Goal: Transaction & Acquisition: Obtain resource

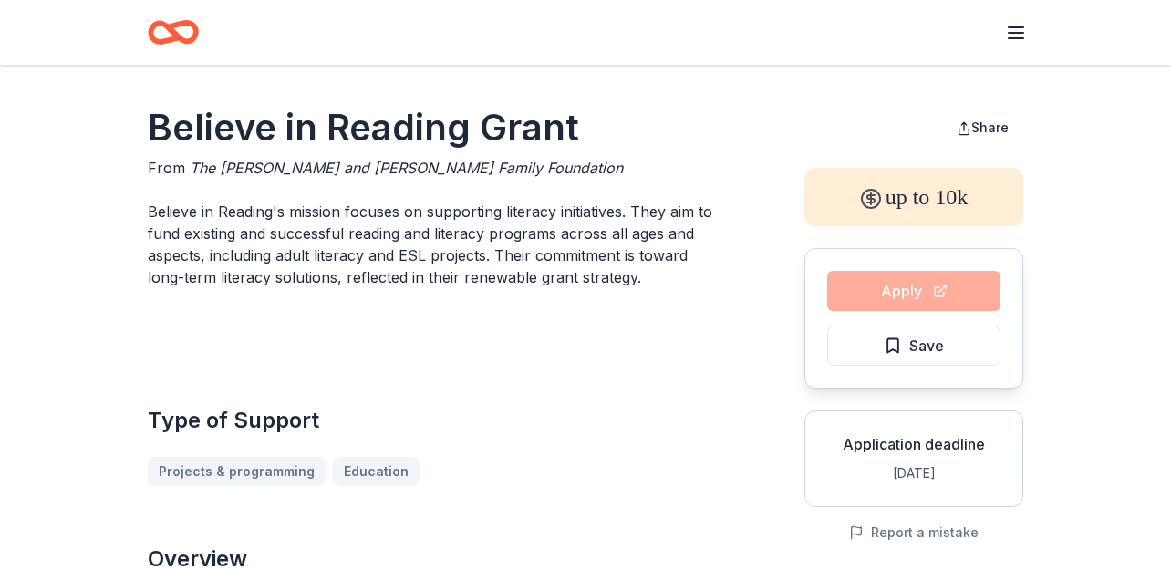
scroll to position [2482, 0]
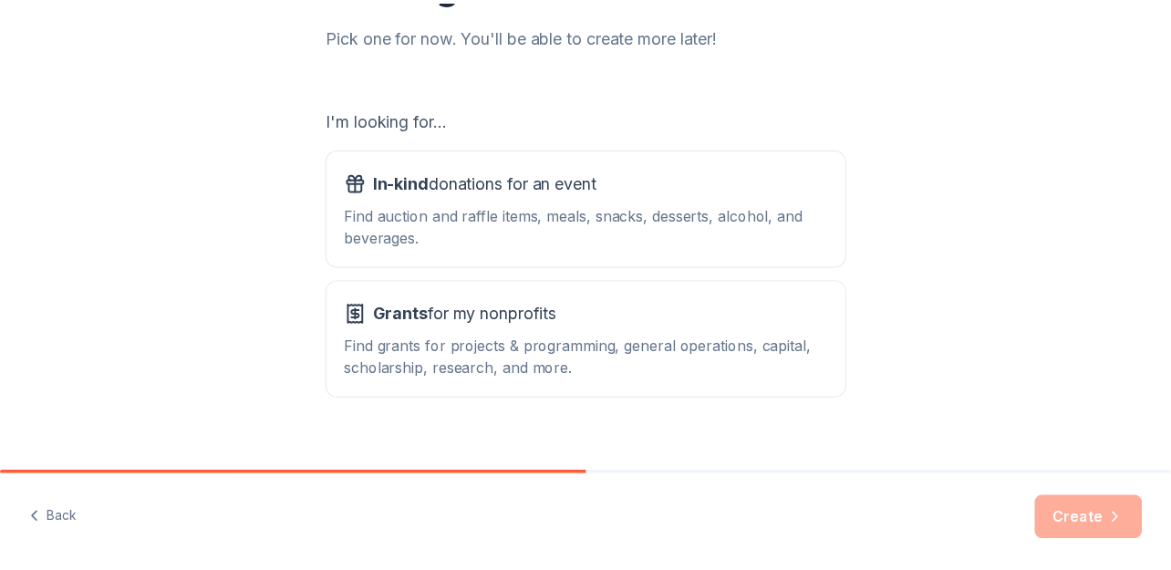
scroll to position [251, 0]
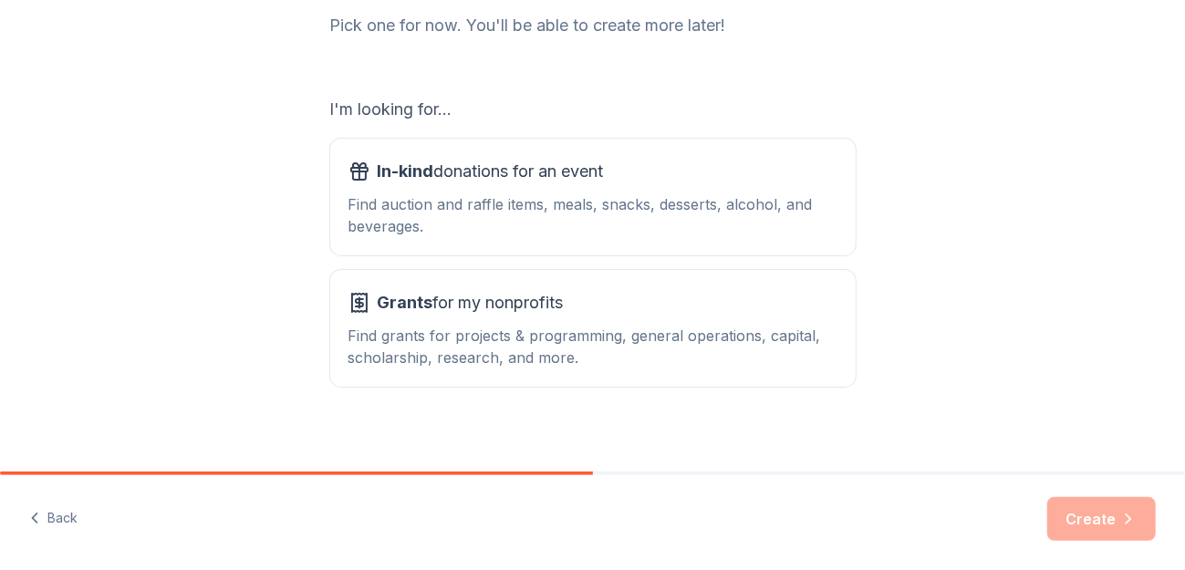
click at [499, 299] on span "Grants for my nonprofits" at bounding box center [471, 302] width 186 height 29
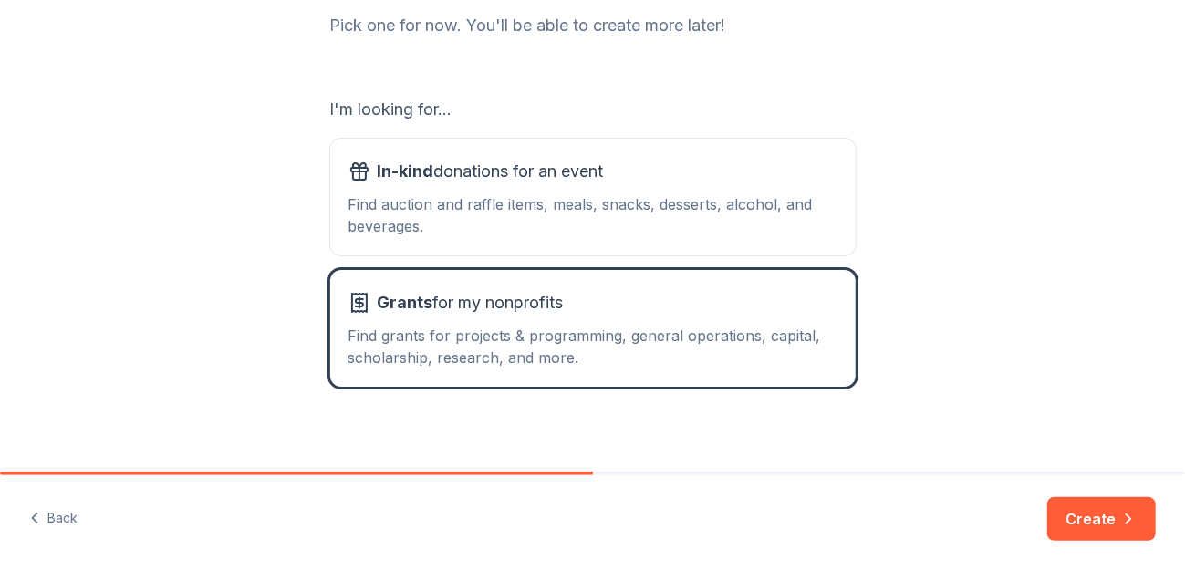
click at [1087, 530] on button "Create" at bounding box center [1101, 519] width 109 height 44
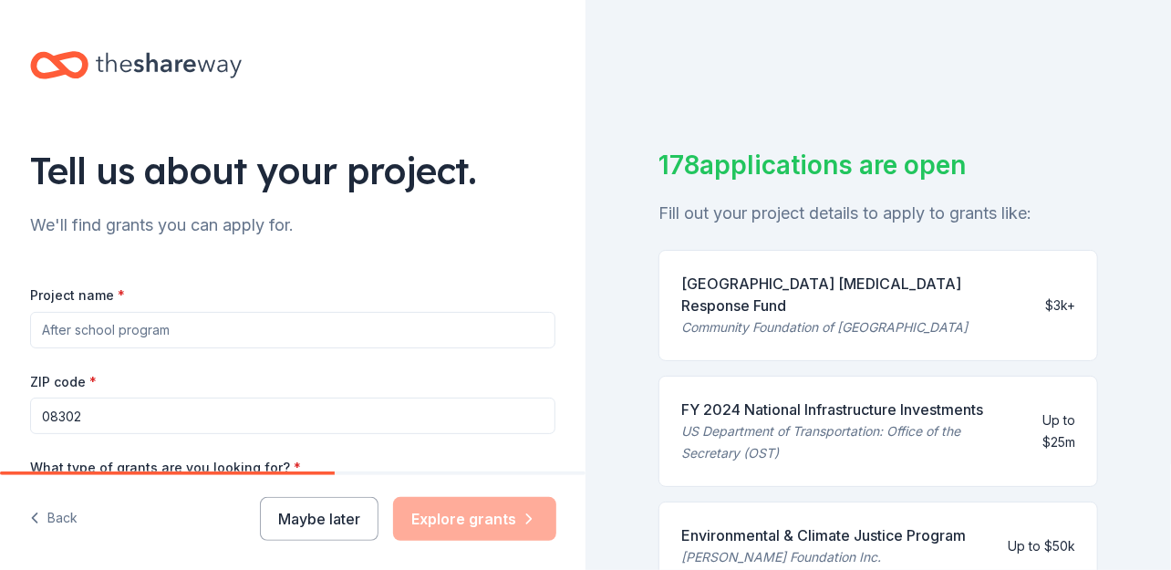
click at [230, 324] on input "Project name *" at bounding box center [292, 330] width 525 height 36
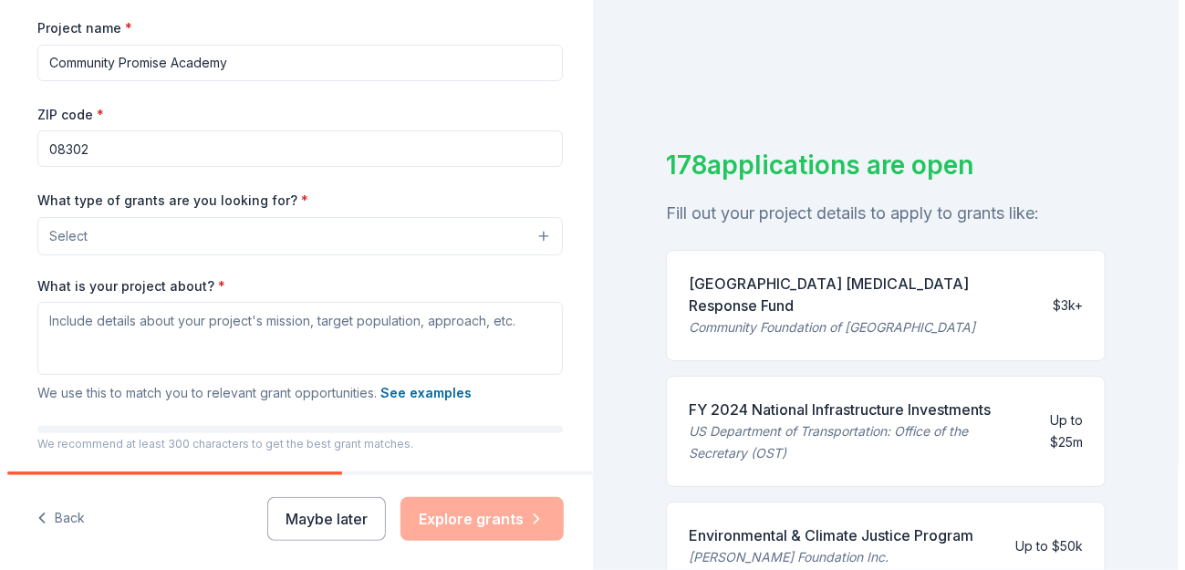
scroll to position [269, 0]
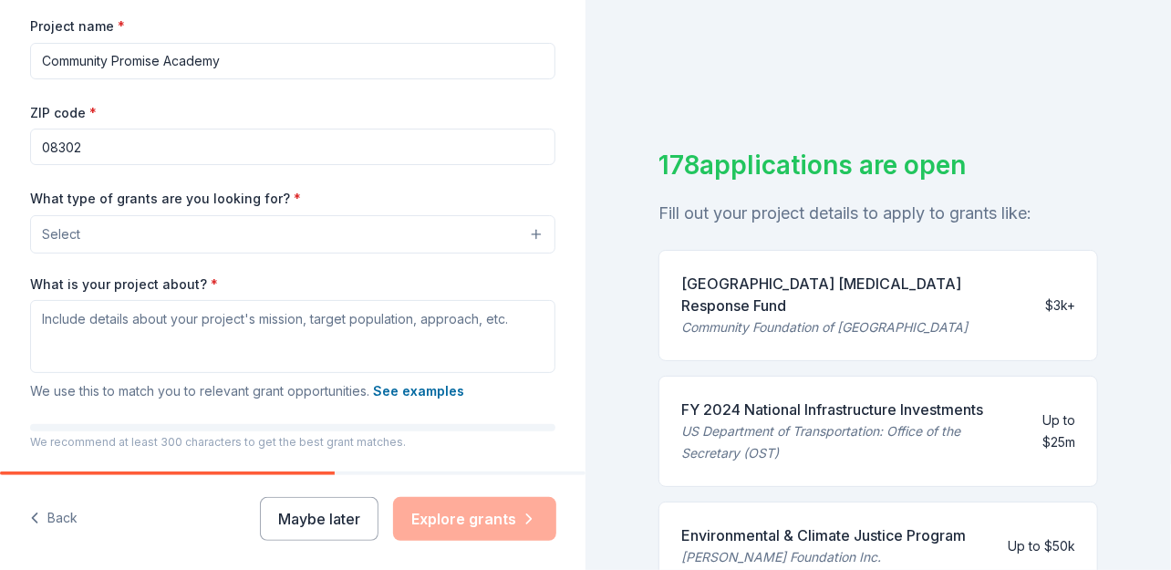
type input "Community Promise Academy"
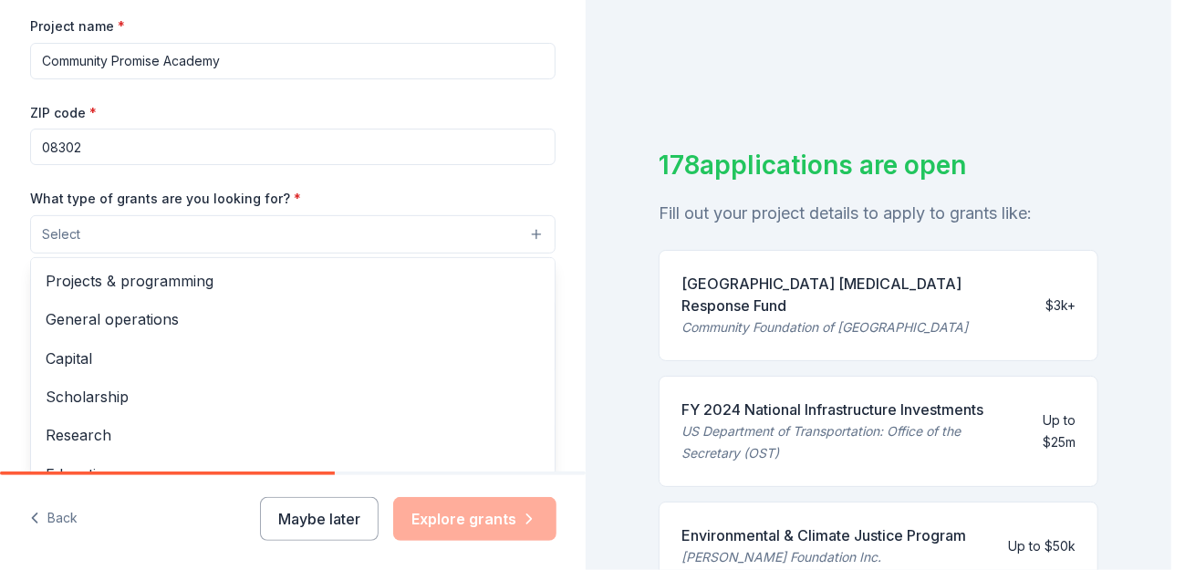
click at [528, 244] on button "Select" at bounding box center [292, 234] width 525 height 38
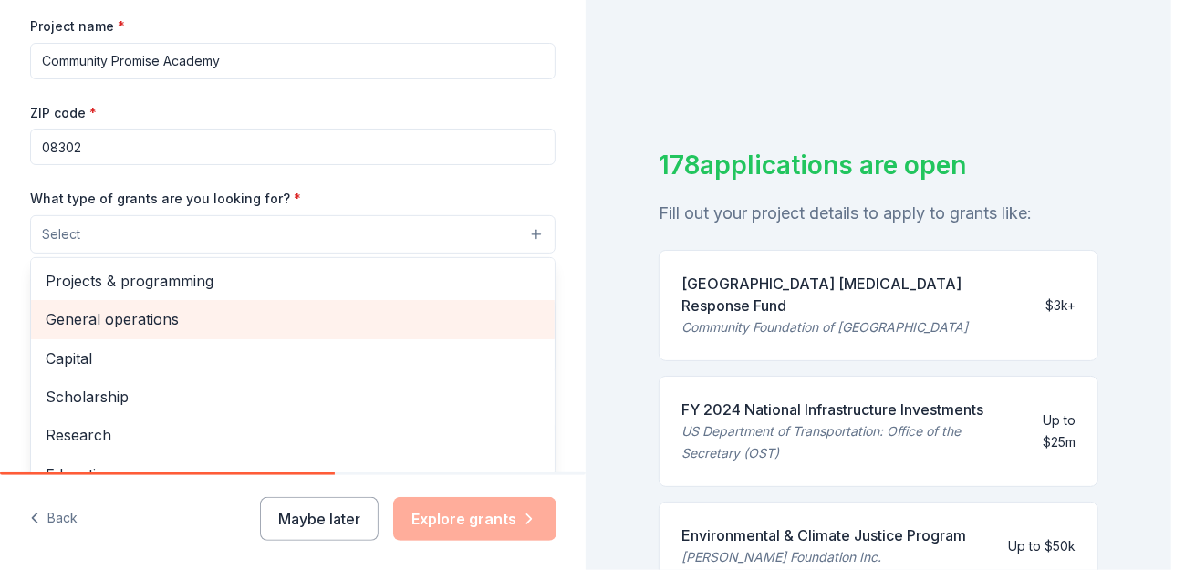
drag, startPoint x: 509, startPoint y: 305, endPoint x: 505, endPoint y: 313, distance: 9.4
click at [505, 312] on div "General operations" at bounding box center [293, 319] width 524 height 38
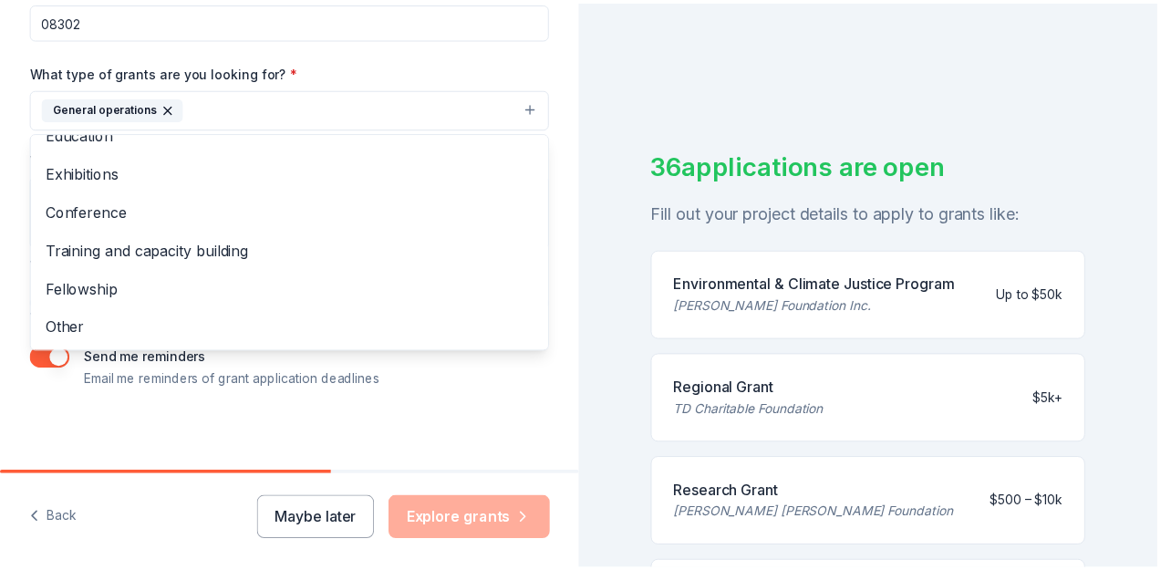
scroll to position [401, 0]
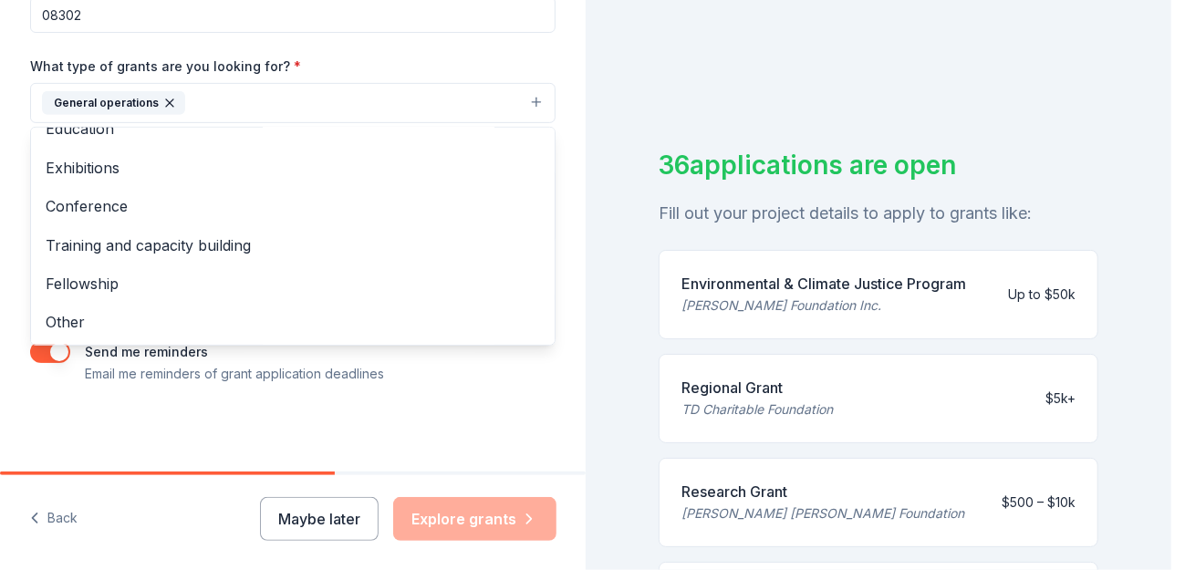
click at [515, 431] on div "Tell us about your project. We'll find grants you can apply for. Project name *…" at bounding box center [293, 36] width 584 height 874
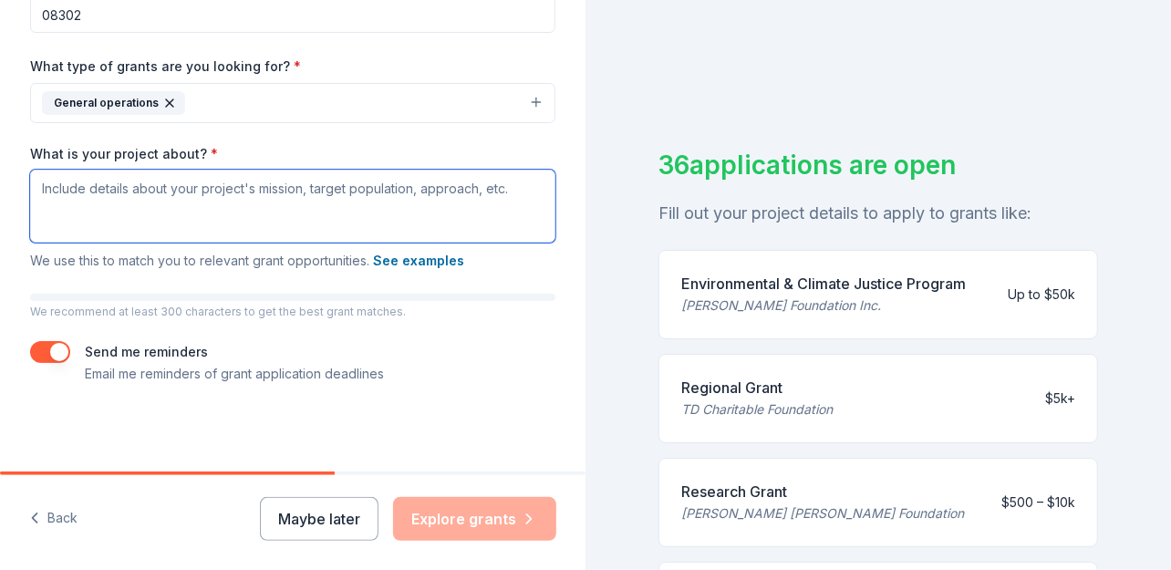
click at [219, 213] on textarea "What is your project about? *" at bounding box center [292, 206] width 525 height 73
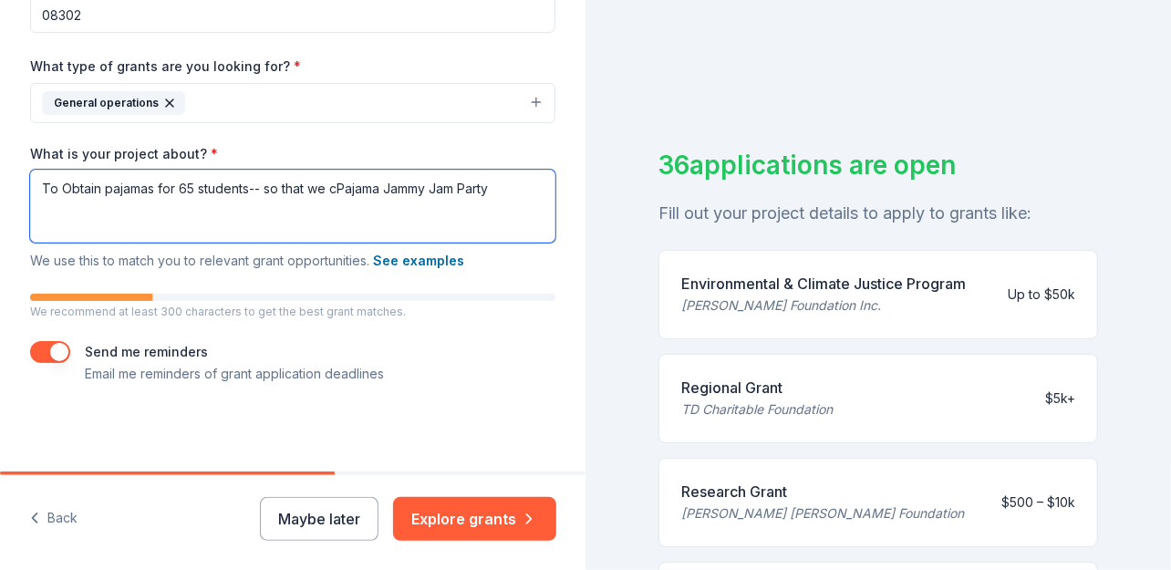
drag, startPoint x: 515, startPoint y: 189, endPoint x: -4, endPoint y: 225, distance: 520.4
click at [0, 225] on html "Tell us about your project. We'll find grants you can apply for. Project name *…" at bounding box center [585, 285] width 1171 height 570
type textarea "W"
click at [449, 185] on textarea "Everyday, support and programming for students to feed, educate and entertain 6…" at bounding box center [292, 206] width 525 height 73
click at [437, 186] on textarea "Everyday, support and programming for students to feed, educate and entertain 6…" at bounding box center [292, 206] width 525 height 73
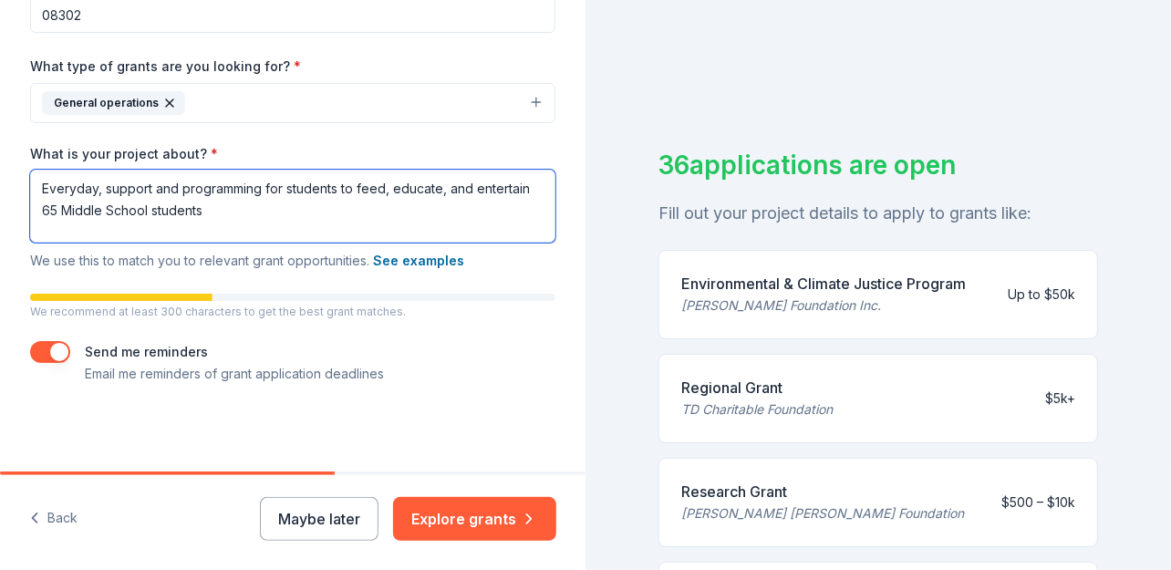
type textarea "Everyday, support and programming for students to feed, educate, and entertain …"
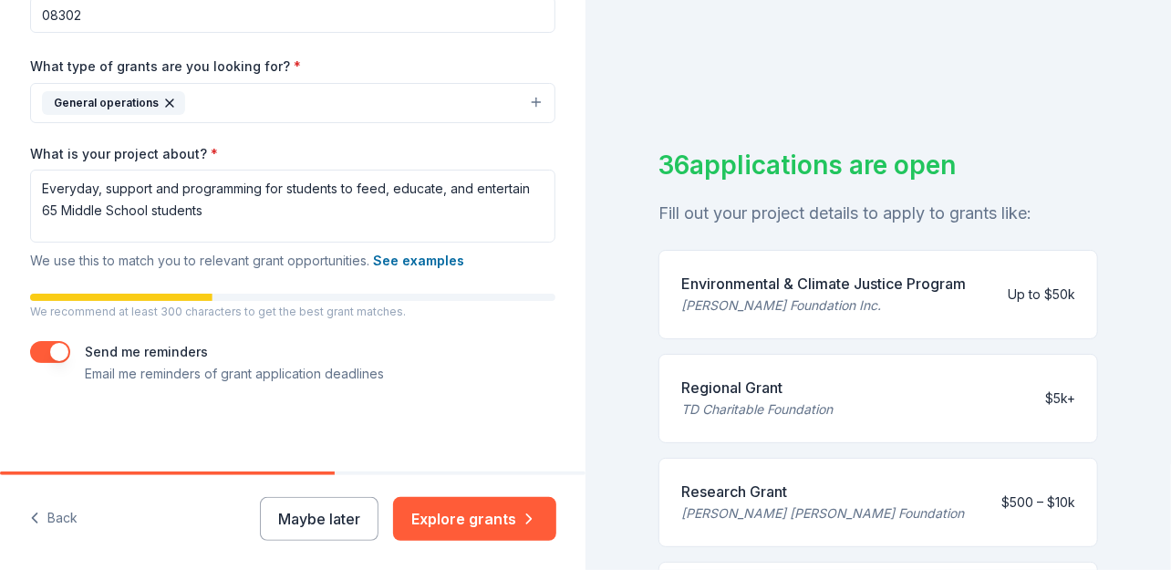
click at [499, 514] on button "Explore grants" at bounding box center [474, 519] width 163 height 44
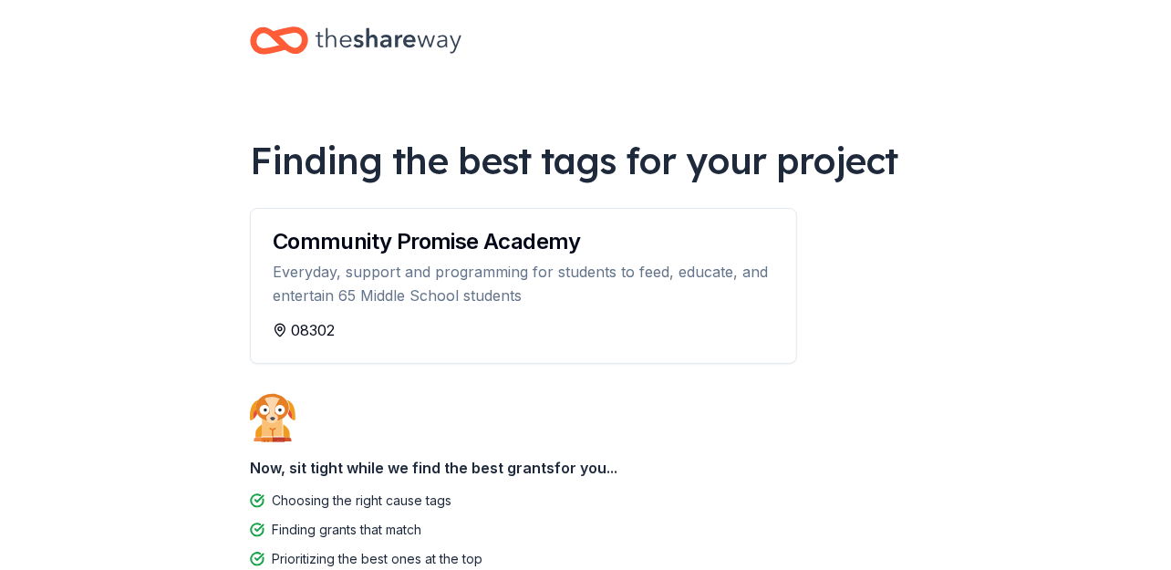
scroll to position [21, 0]
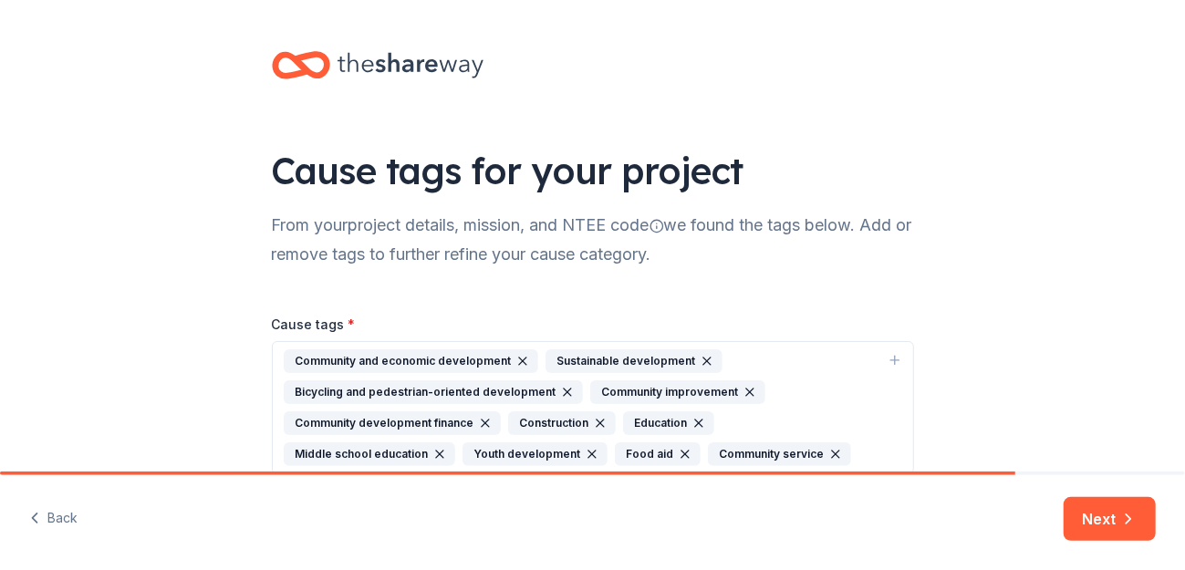
drag, startPoint x: 1182, startPoint y: 152, endPoint x: 1144, endPoint y: 265, distance: 119.4
click at [1144, 265] on html "Cause tags for your project From your project details, mission, and NTEE code w…" at bounding box center [592, 285] width 1185 height 570
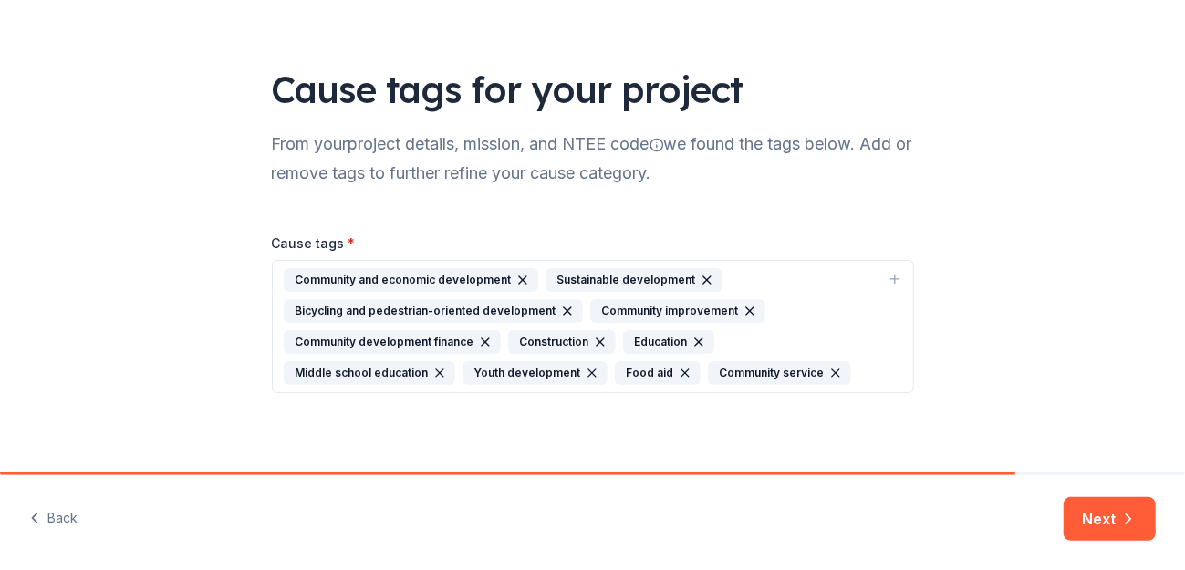
scroll to position [87, 0]
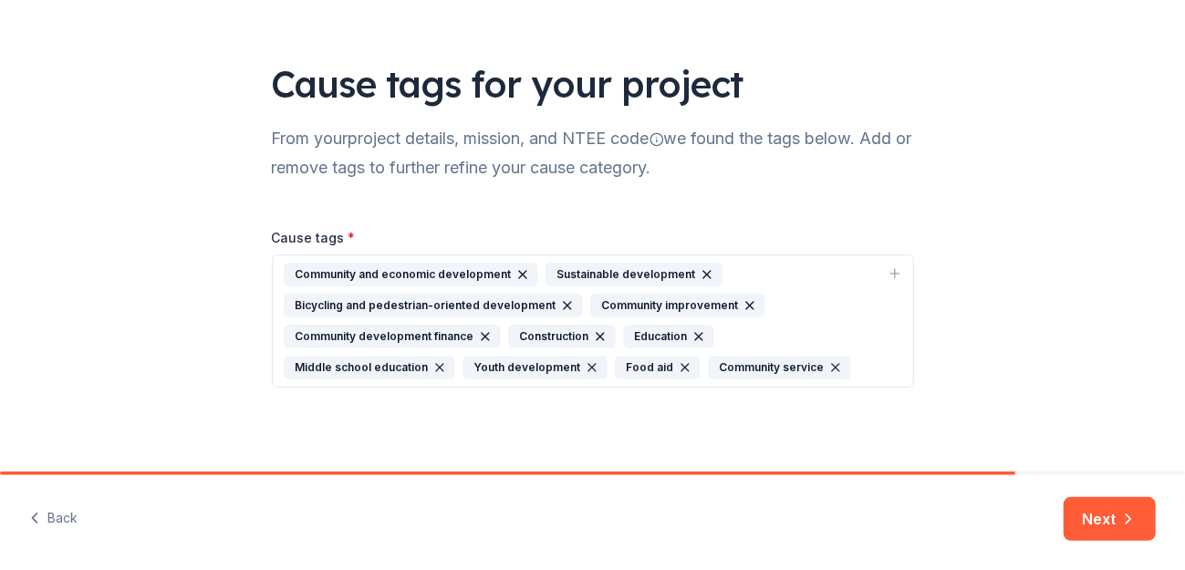
click at [560, 300] on icon "button" at bounding box center [567, 305] width 15 height 15
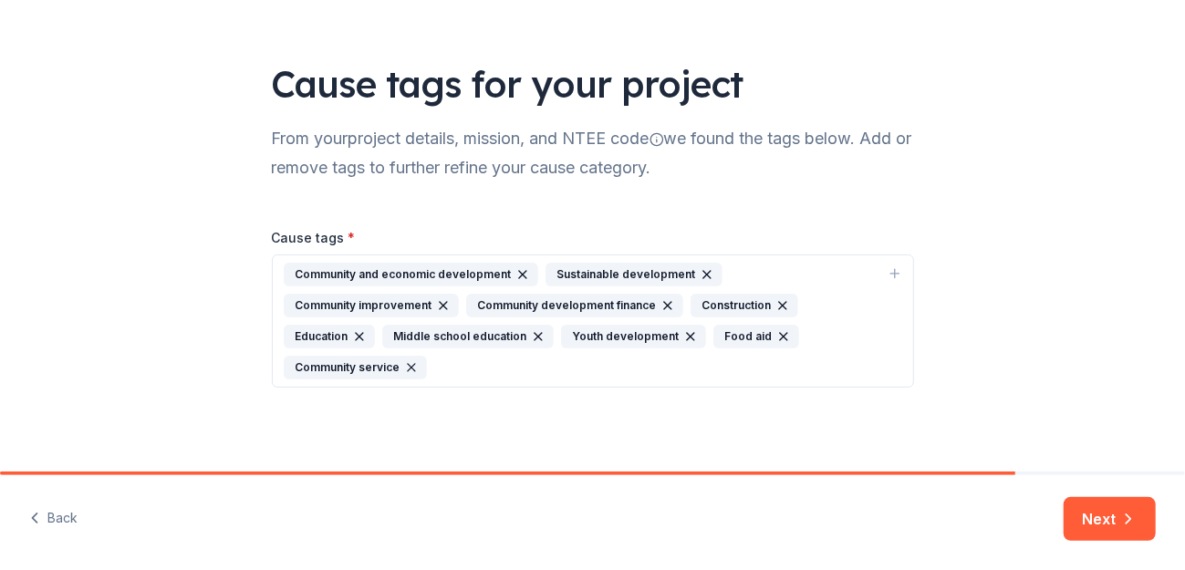
click at [1113, 528] on button "Next" at bounding box center [1110, 519] width 92 height 44
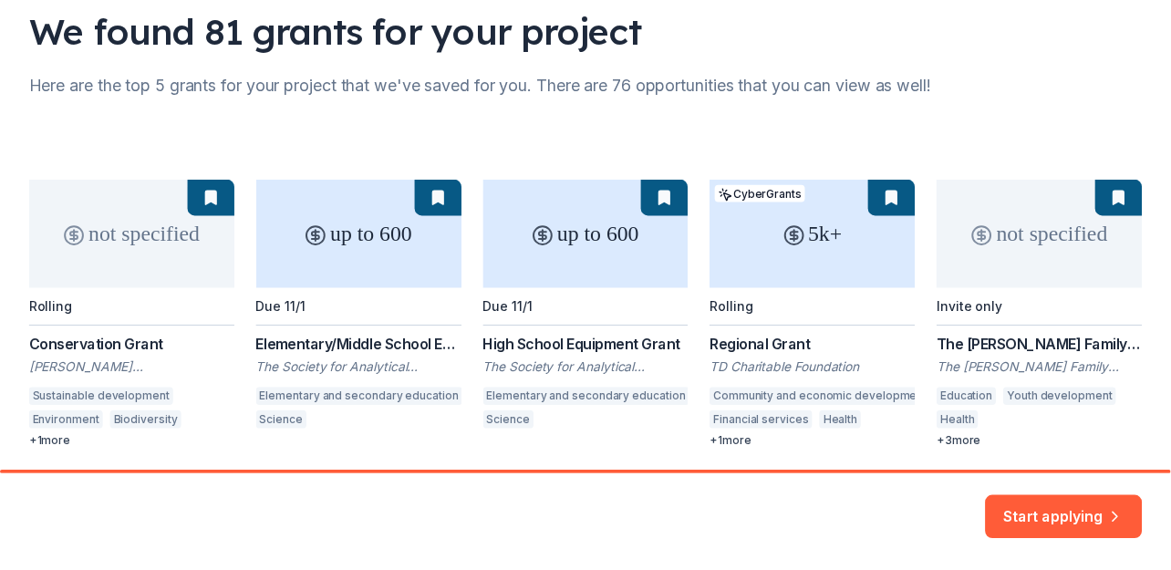
scroll to position [176, 0]
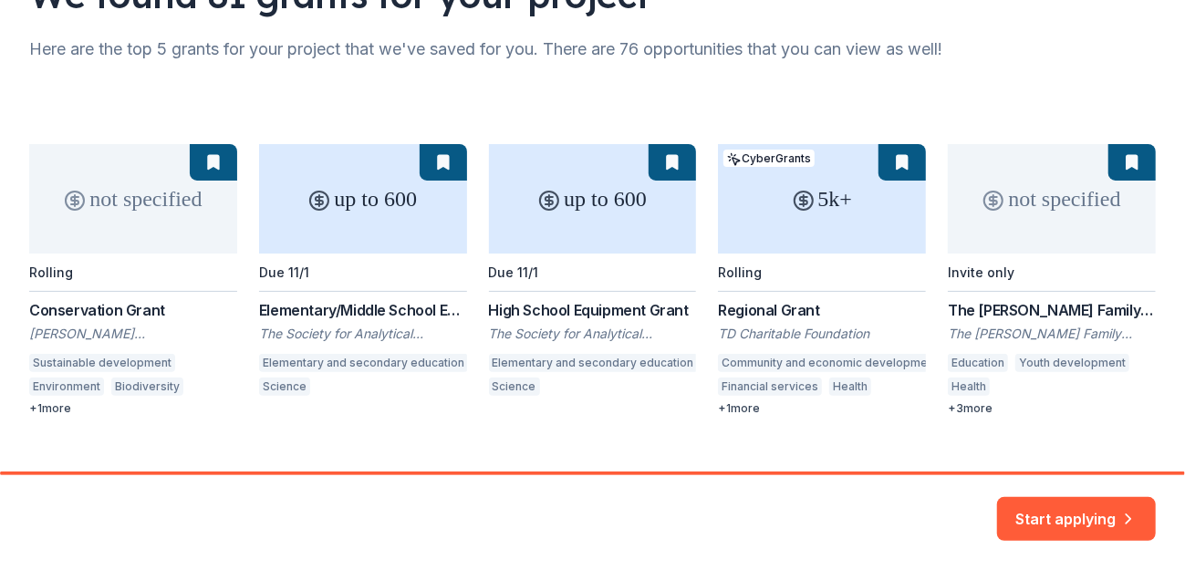
click at [1004, 309] on div "not specified Rolling Conservation Grant Richard King Mellon Foundation Sustain…" at bounding box center [592, 280] width 1127 height 272
click at [968, 413] on div "not specified Rolling Conservation Grant Richard King Mellon Foundation Sustain…" at bounding box center [592, 280] width 1127 height 272
click at [1087, 520] on button "Start applying" at bounding box center [1076, 508] width 159 height 44
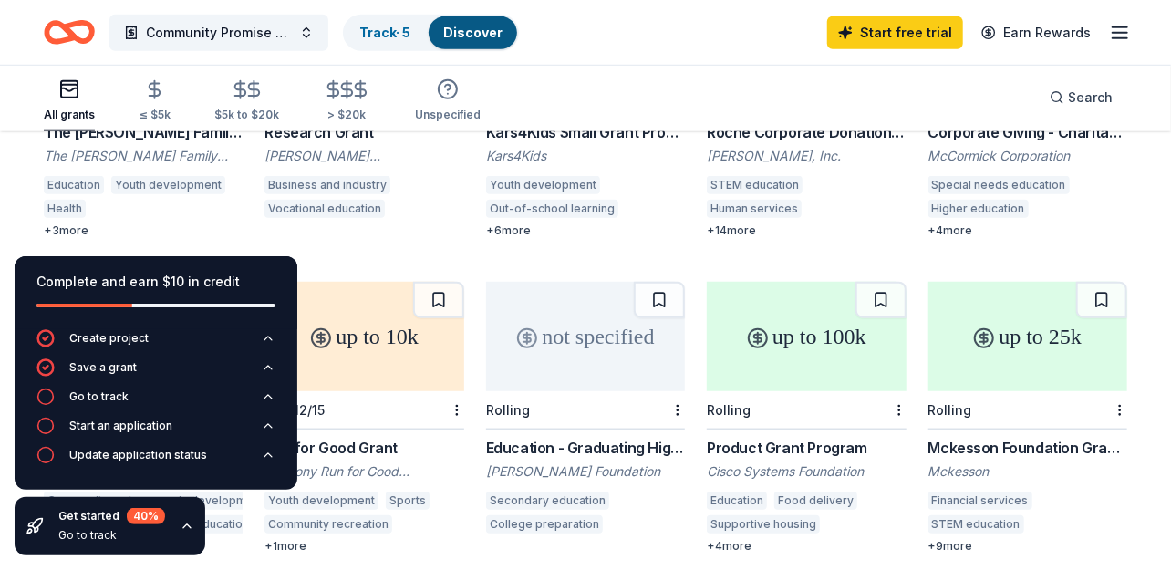
scroll to position [657, 0]
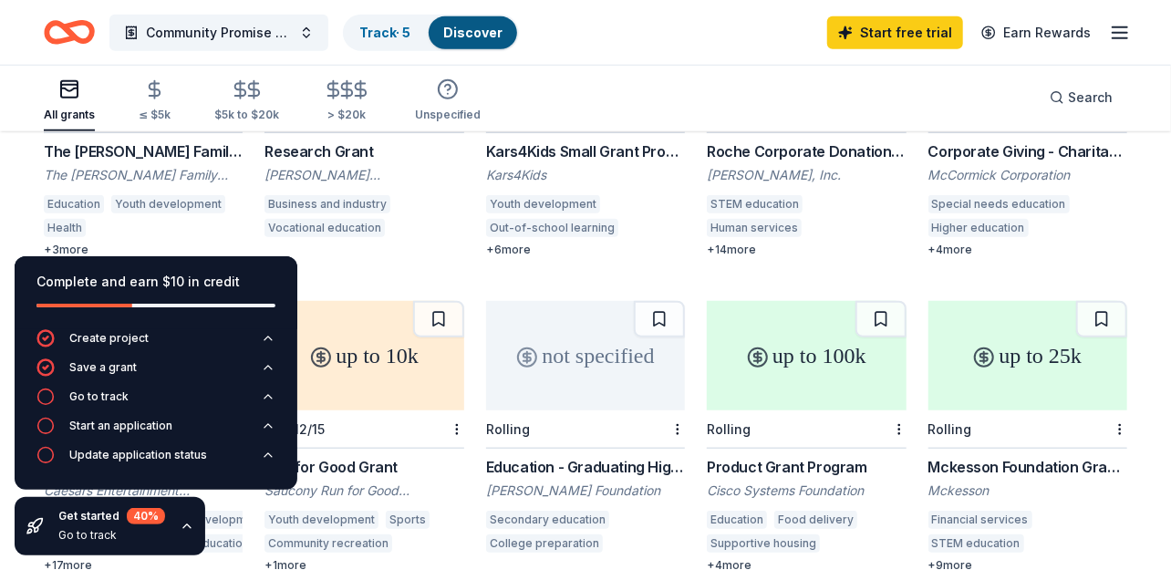
click at [1023, 456] on div "Mckesson Foundation Grant: below $25,000" at bounding box center [1028, 467] width 199 height 22
click at [821, 456] on div "Product Grant Program" at bounding box center [806, 467] width 199 height 22
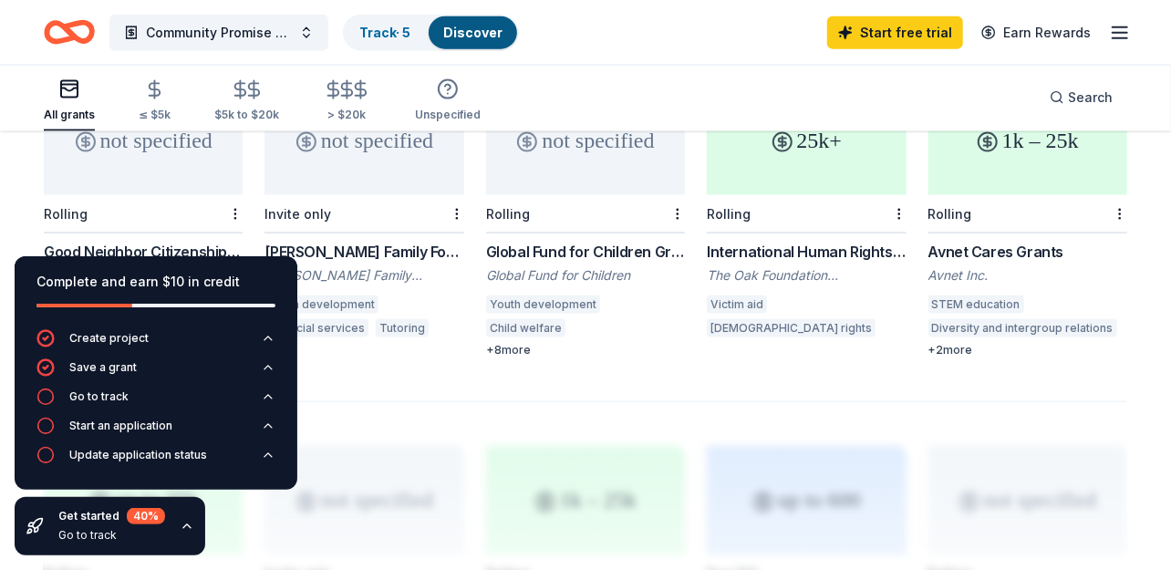
scroll to position [1193, 0]
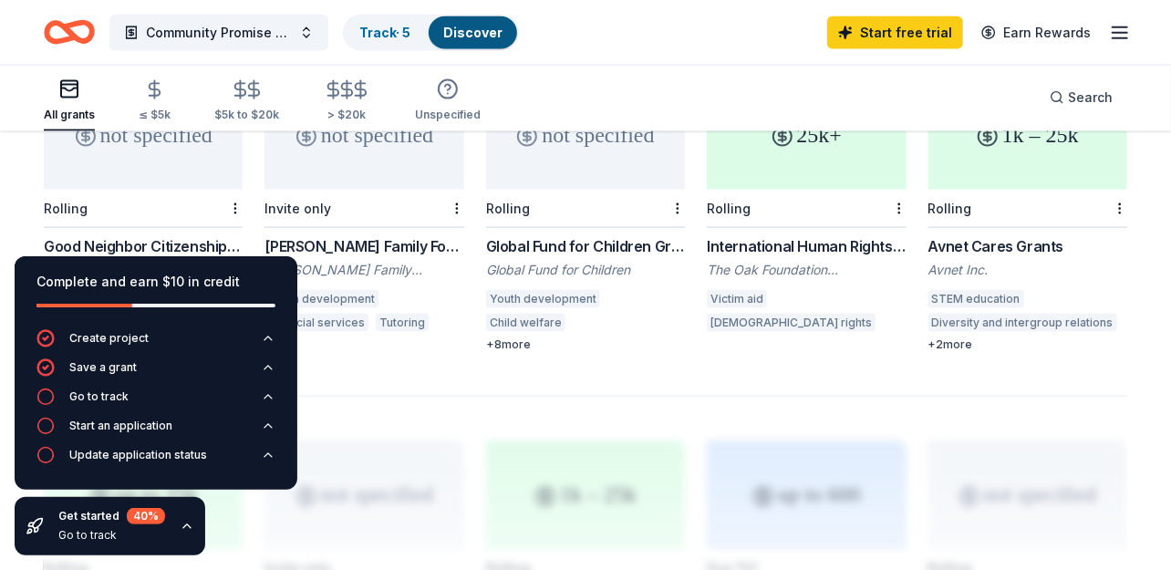
click at [555, 235] on div "Global Fund for Children Grants: Become a Partner" at bounding box center [585, 246] width 199 height 22
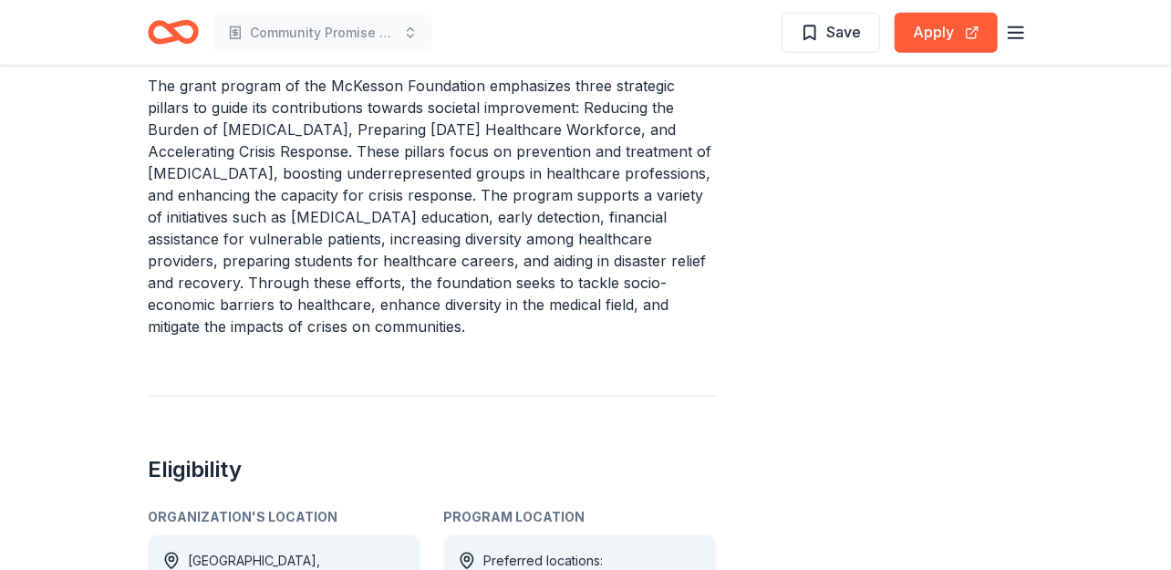
scroll to position [758, 0]
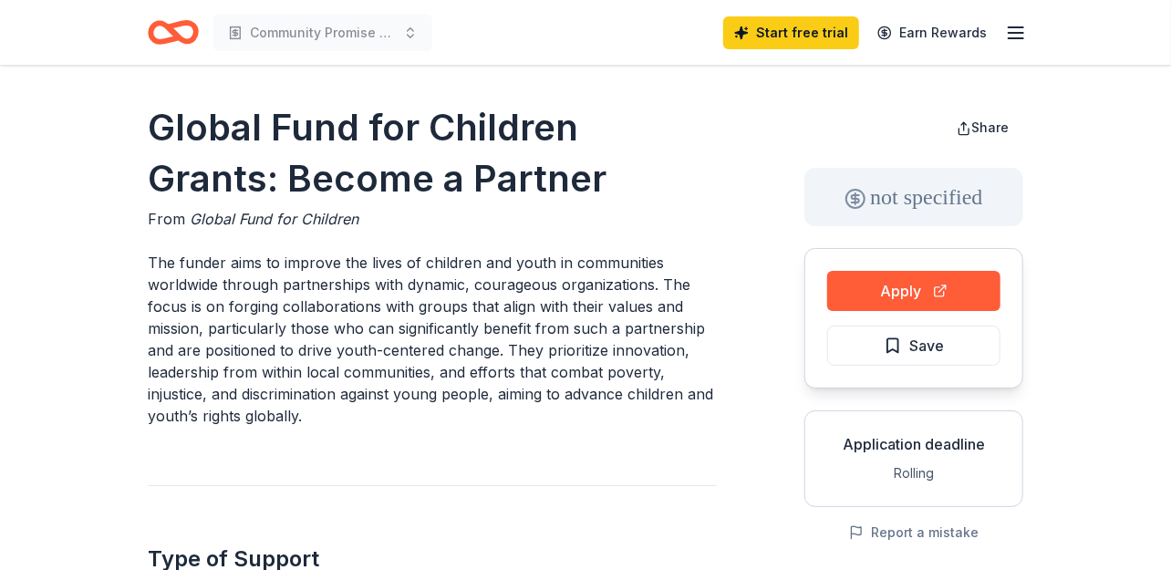
drag, startPoint x: 858, startPoint y: 312, endPoint x: 890, endPoint y: 292, distance: 38.5
click at [890, 292] on div "Apply Save" at bounding box center [914, 318] width 219 height 140
click at [890, 292] on button "Apply" at bounding box center [913, 291] width 173 height 40
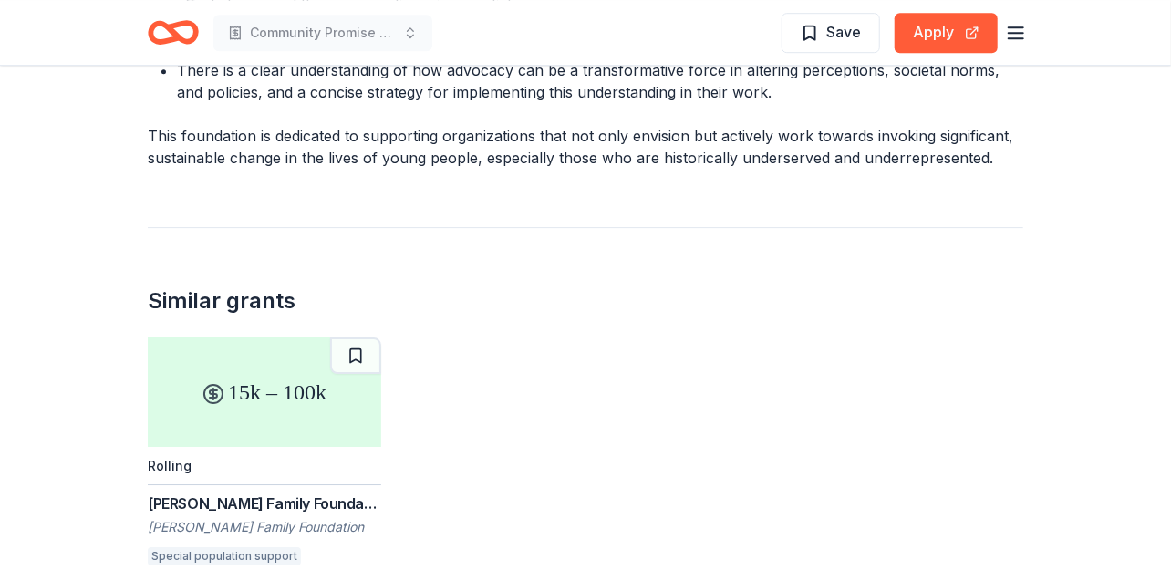
scroll to position [2672, 0]
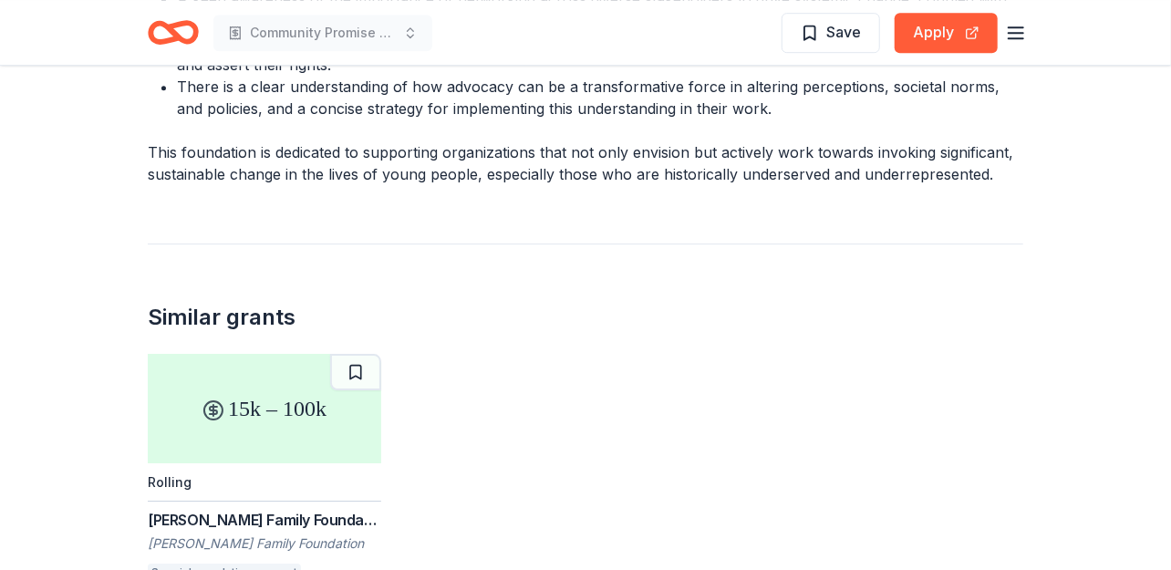
click at [229, 386] on div "15k – 100k" at bounding box center [265, 408] width 234 height 109
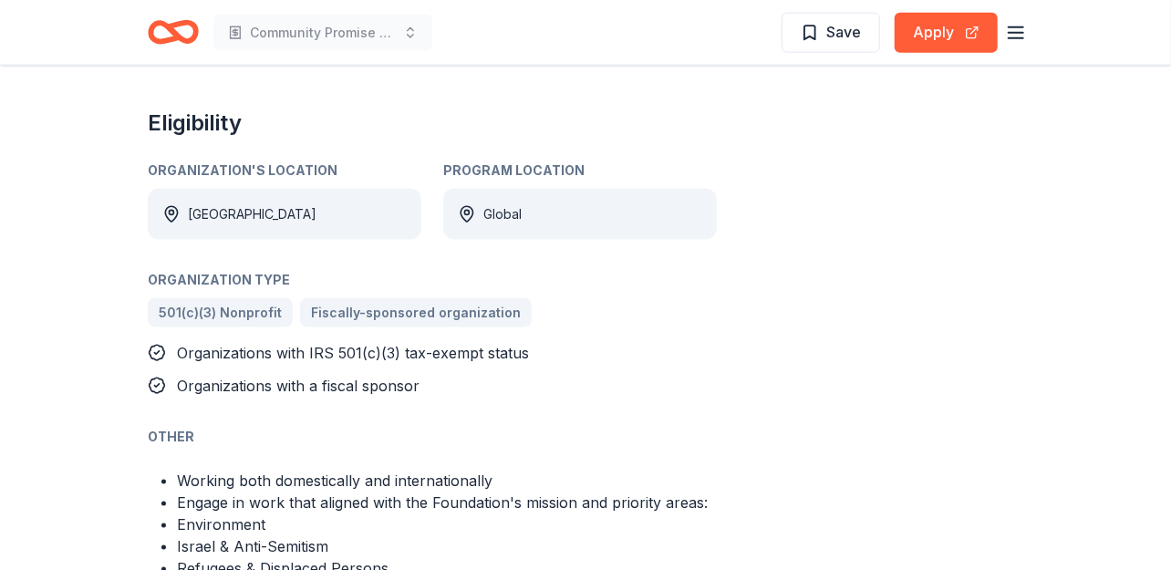
scroll to position [1063, 0]
